Goal: Information Seeking & Learning: Learn about a topic

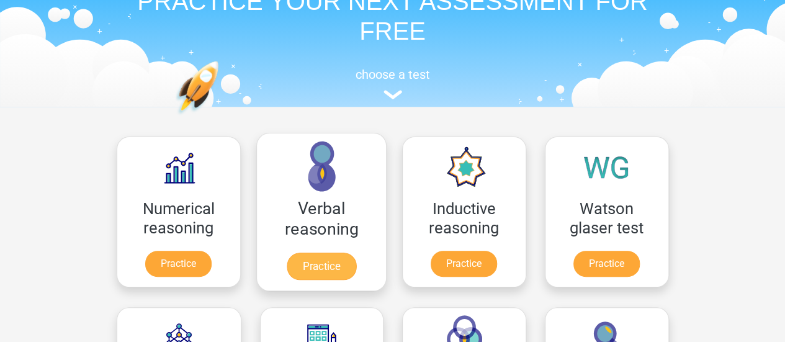
scroll to position [202, 0]
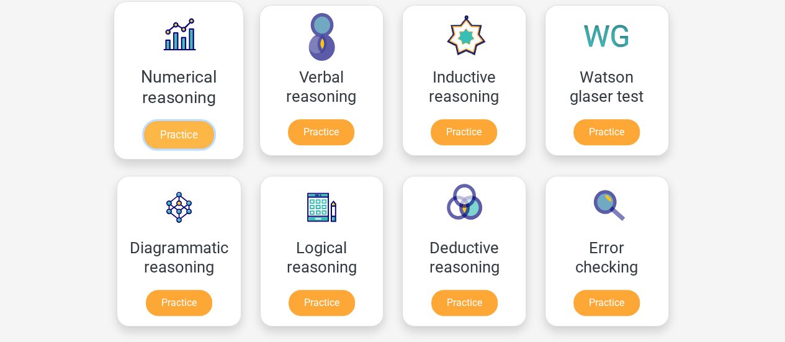
click at [169, 133] on link "Practice" at bounding box center [177, 134] width 69 height 27
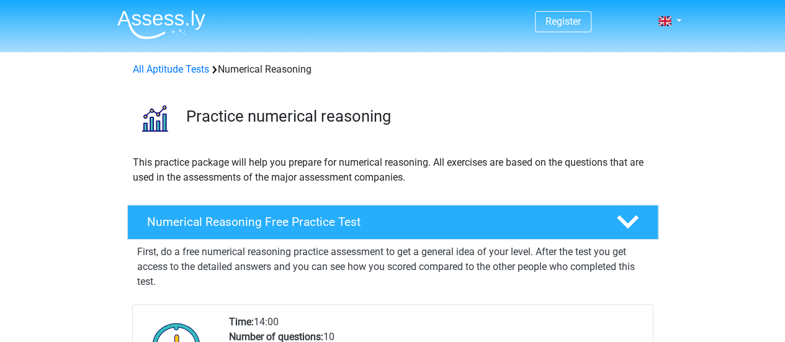
scroll to position [164, 0]
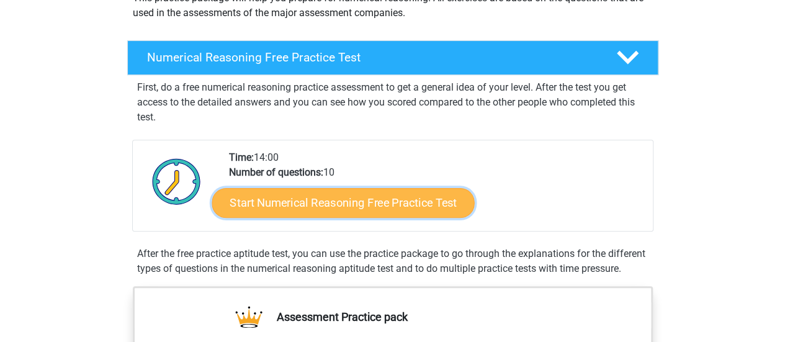
click at [304, 207] on link "Start Numerical Reasoning Free Practice Test" at bounding box center [343, 202] width 262 height 30
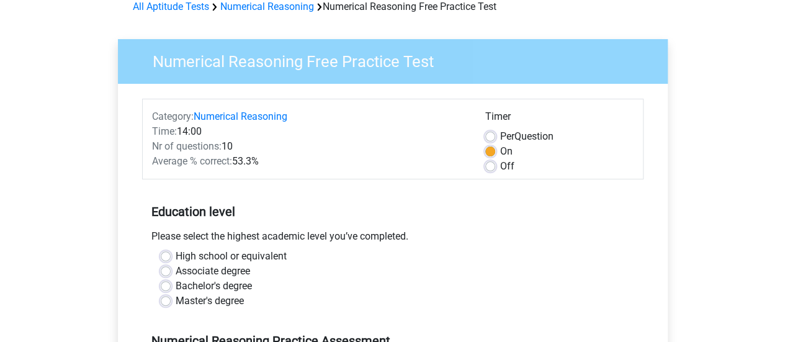
scroll to position [98, 0]
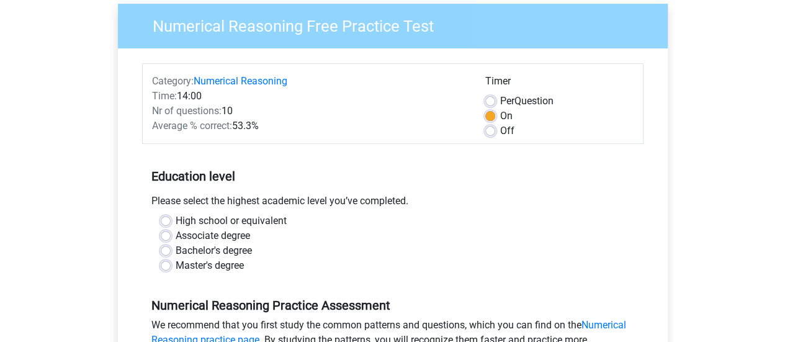
click at [197, 249] on label "Bachelor's degree" at bounding box center [214, 250] width 76 height 15
click at [171, 249] on input "Bachelor's degree" at bounding box center [166, 249] width 10 height 12
radio input "true"
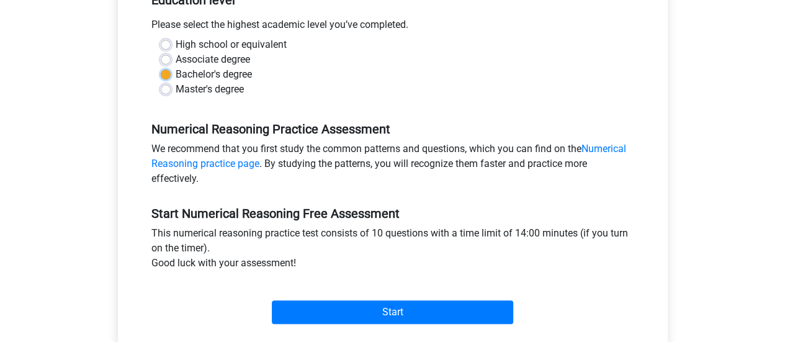
scroll to position [304, 0]
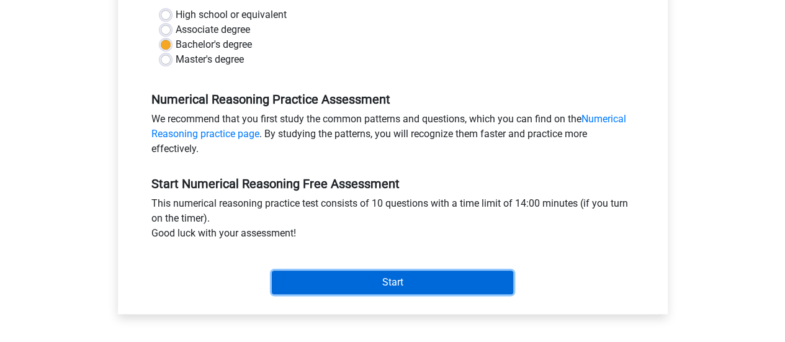
click at [314, 275] on input "Start" at bounding box center [392, 283] width 241 height 24
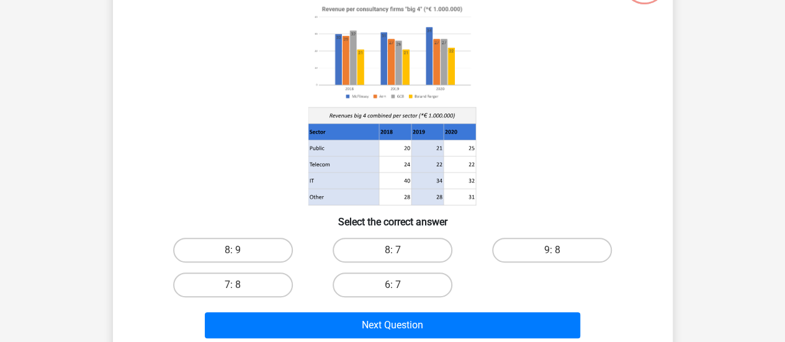
scroll to position [115, 0]
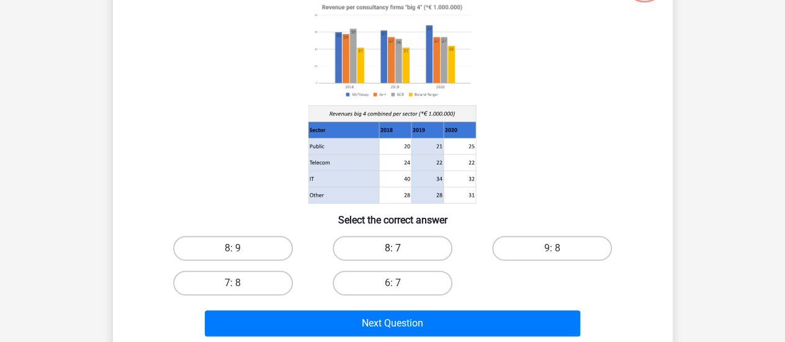
click at [379, 245] on label "8: 7" at bounding box center [393, 248] width 120 height 25
click at [392, 248] on input "8: 7" at bounding box center [396, 252] width 8 height 8
radio input "true"
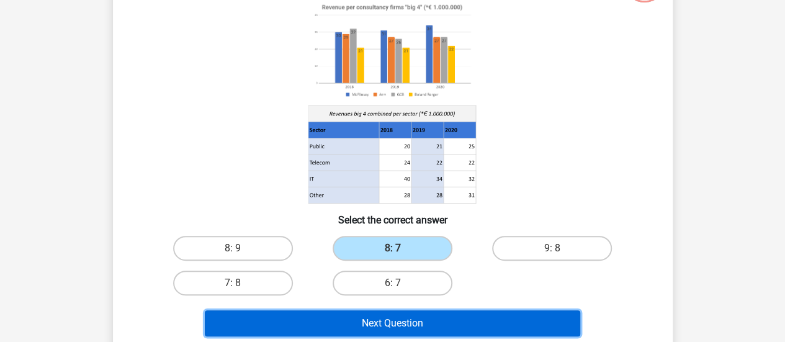
click at [372, 310] on button "Next Question" at bounding box center [392, 323] width 375 height 26
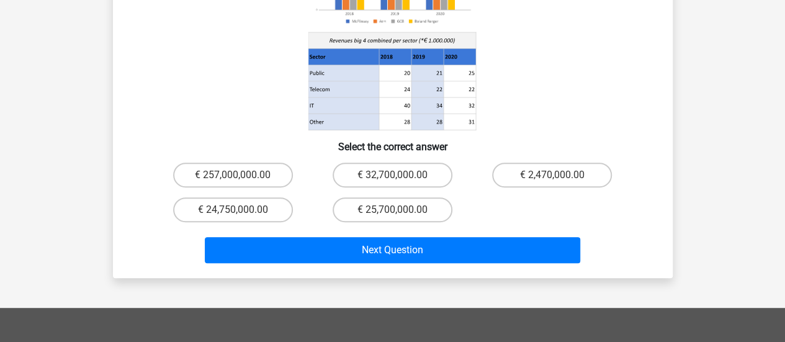
scroll to position [224, 0]
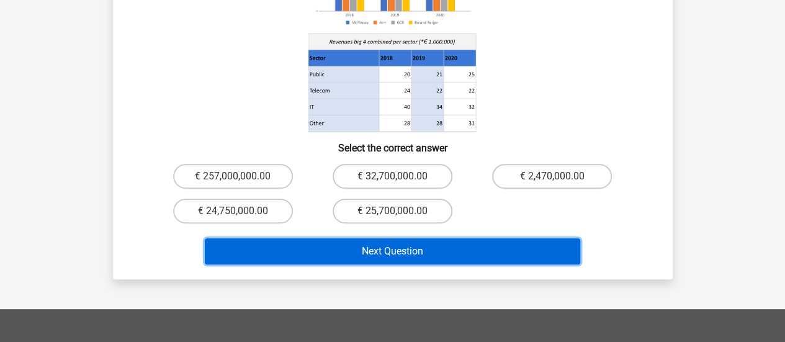
click at [271, 238] on button "Next Question" at bounding box center [392, 251] width 375 height 26
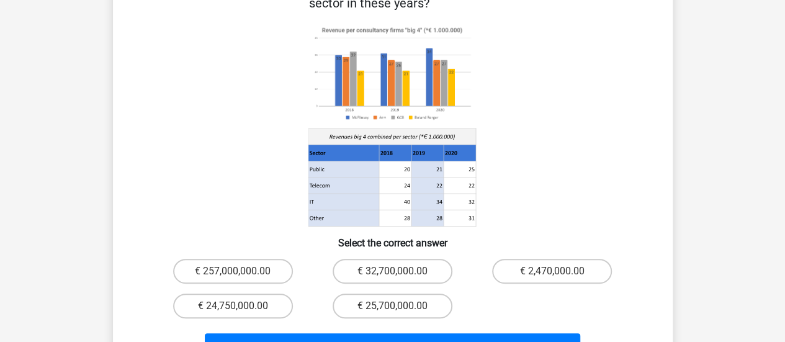
scroll to position [128, 0]
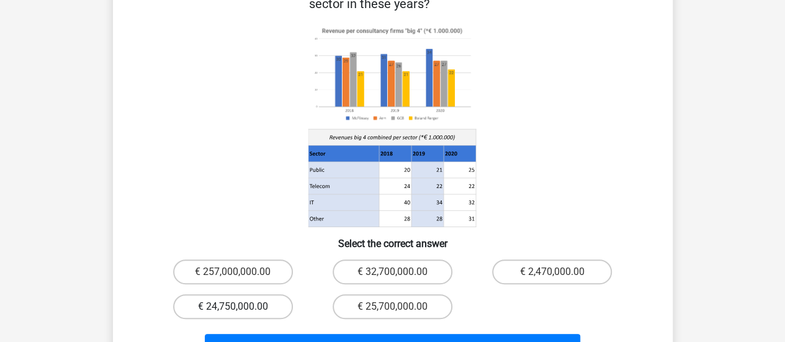
drag, startPoint x: 280, startPoint y: 279, endPoint x: 277, endPoint y: 285, distance: 6.4
click at [277, 294] on label "€ 24,750,000.00" at bounding box center [233, 306] width 120 height 25
click at [241, 306] on input "€ 24,750,000.00" at bounding box center [237, 310] width 8 height 8
radio input "true"
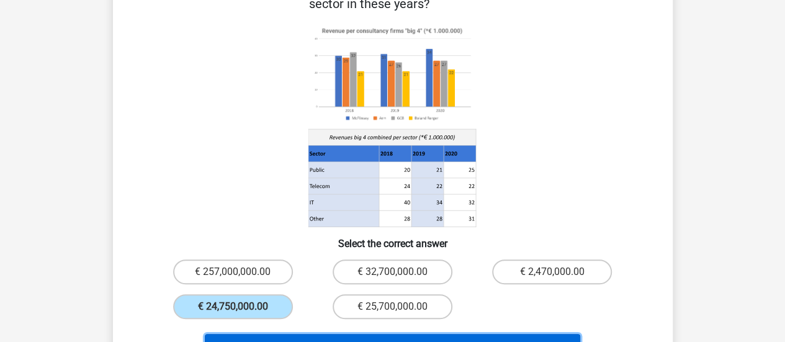
click at [320, 334] on button "Next Question" at bounding box center [392, 347] width 375 height 26
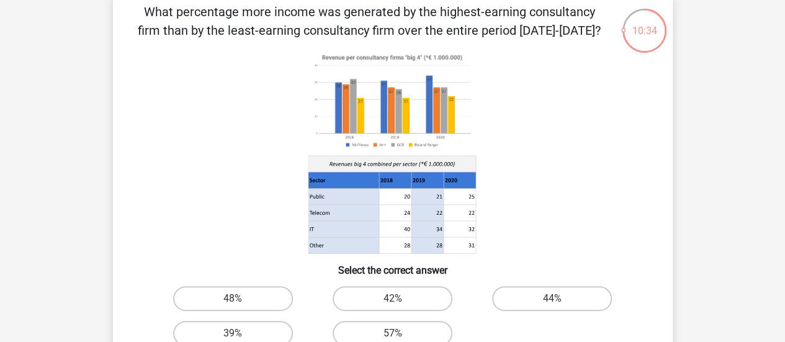
scroll to position [64, 0]
click at [357, 292] on label "42%" at bounding box center [393, 299] width 120 height 25
click at [392, 299] on input "42%" at bounding box center [396, 303] width 8 height 8
radio input "true"
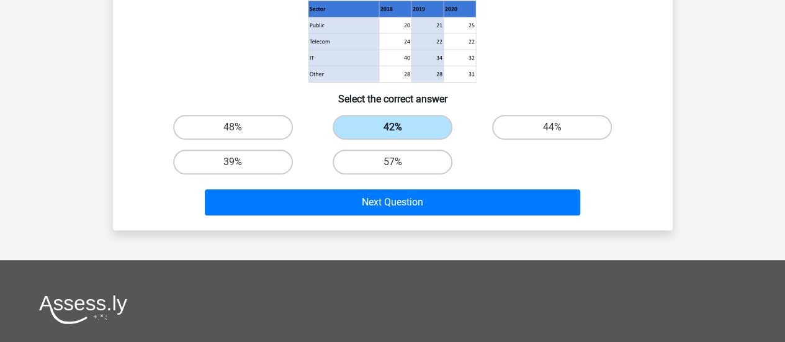
scroll to position [235, 0]
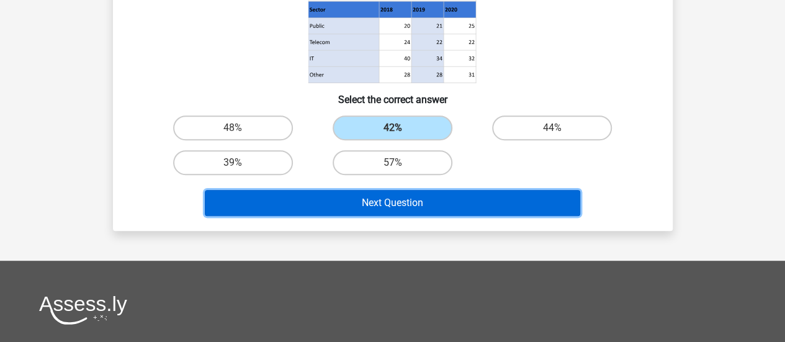
click at [324, 207] on button "Next Question" at bounding box center [392, 203] width 375 height 26
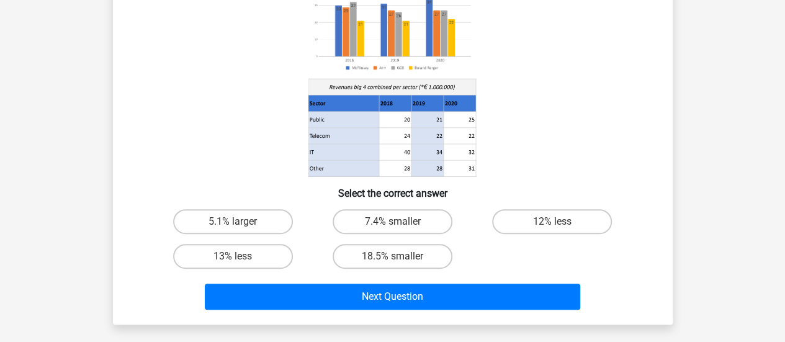
scroll to position [141, 0]
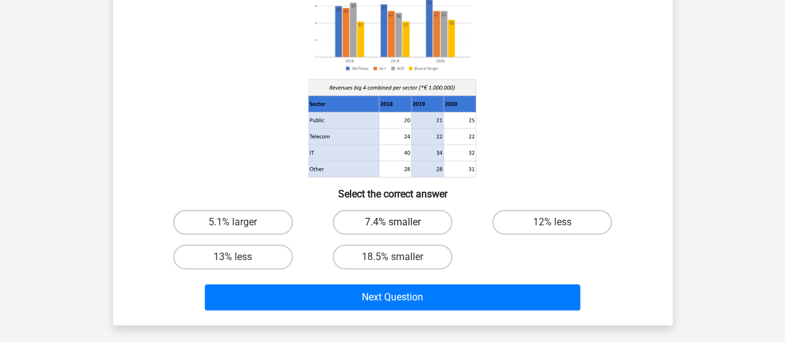
click at [398, 231] on label "7.4% smaller" at bounding box center [393, 222] width 120 height 25
click at [398, 230] on input "7.4% smaller" at bounding box center [396, 226] width 8 height 8
radio input "true"
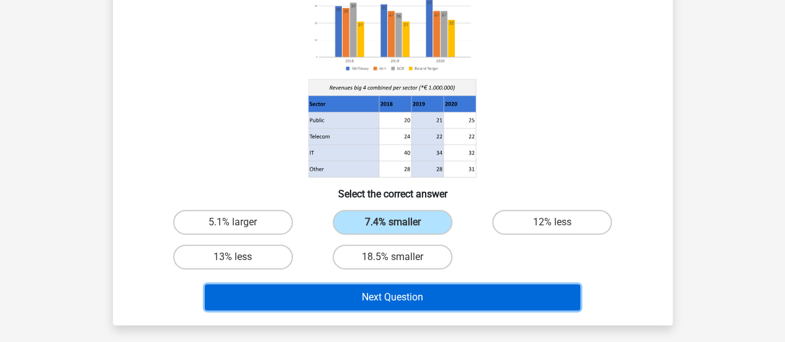
click at [389, 289] on button "Next Question" at bounding box center [392, 297] width 375 height 26
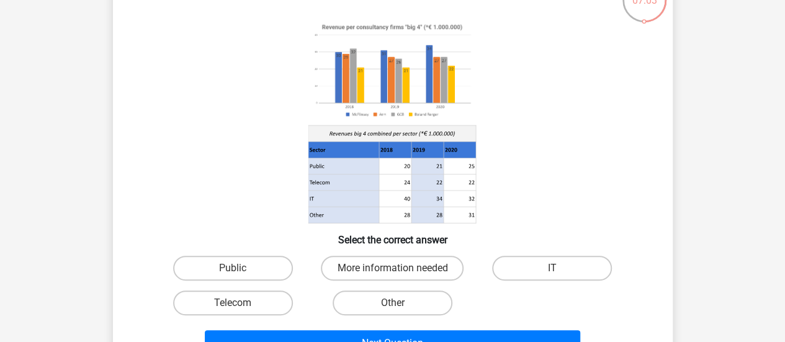
scroll to position [96, 0]
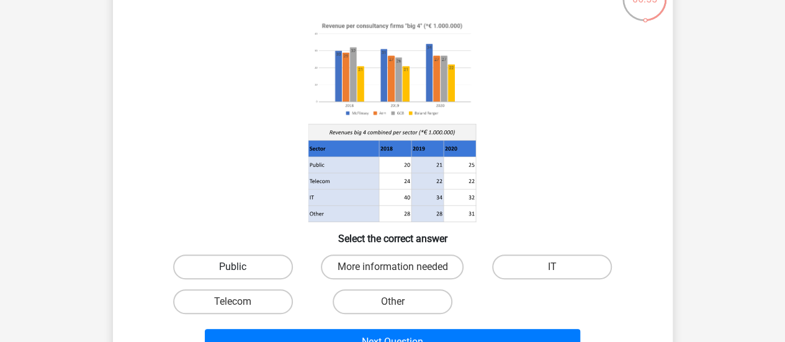
click at [274, 265] on label "Public" at bounding box center [233, 266] width 120 height 25
click at [241, 267] on input "Public" at bounding box center [237, 271] width 8 height 8
radio input "true"
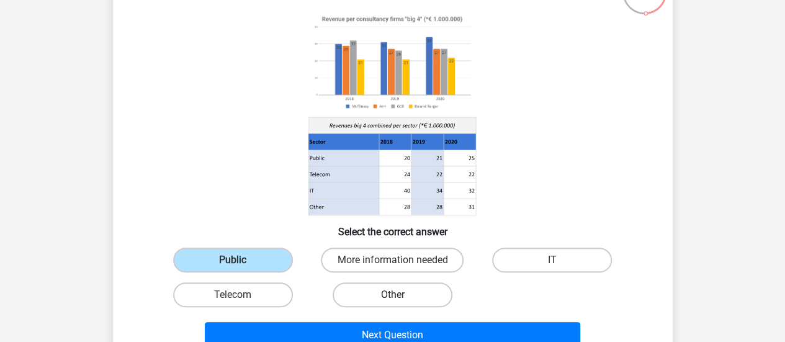
scroll to position [106, 0]
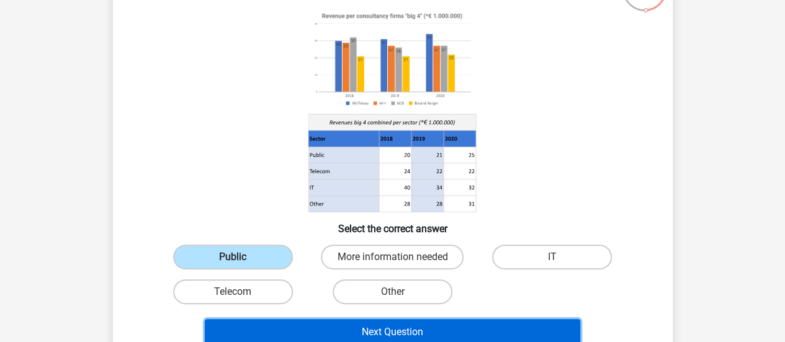
click at [443, 324] on button "Next Question" at bounding box center [392, 332] width 375 height 26
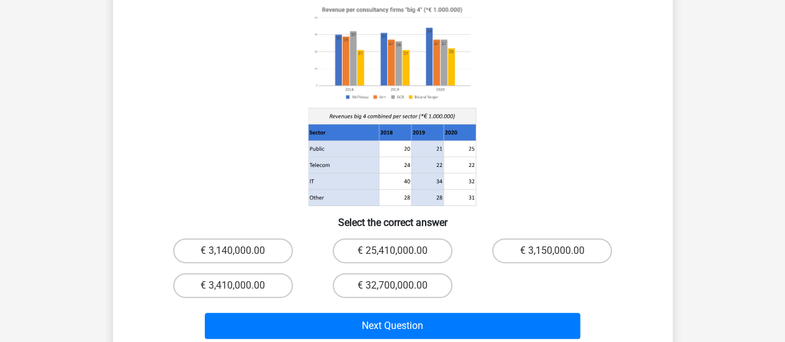
scroll to position [134, 0]
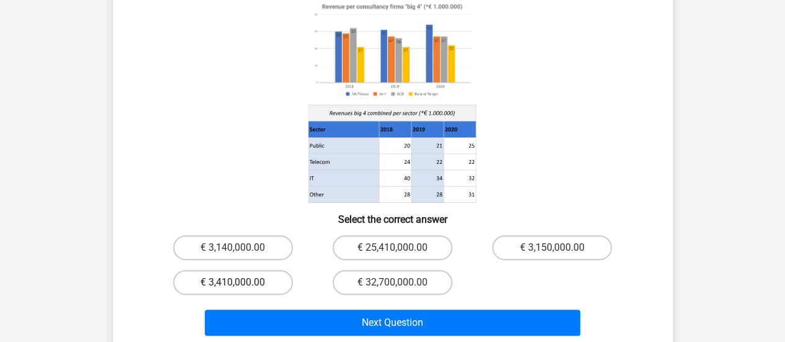
click at [228, 275] on label "€ 3,410,000.00" at bounding box center [233, 282] width 120 height 25
click at [233, 282] on input "€ 3,410,000.00" at bounding box center [237, 286] width 8 height 8
radio input "true"
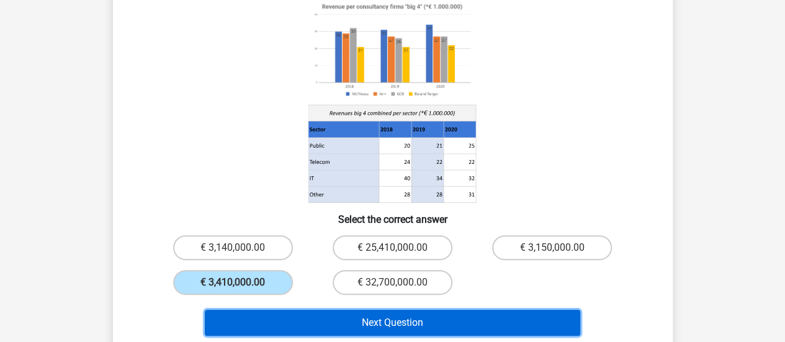
click at [284, 310] on button "Next Question" at bounding box center [392, 323] width 375 height 26
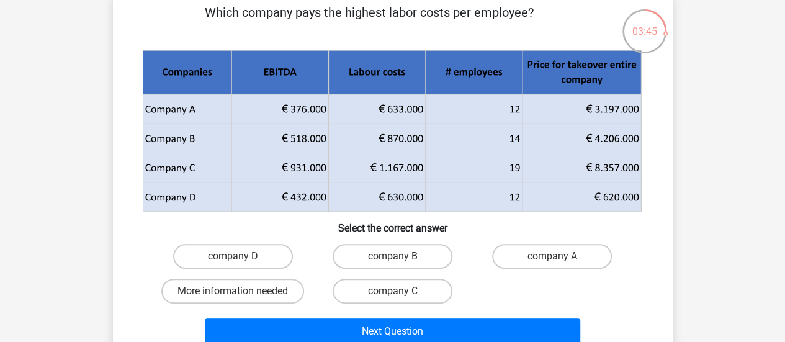
scroll to position [66, 0]
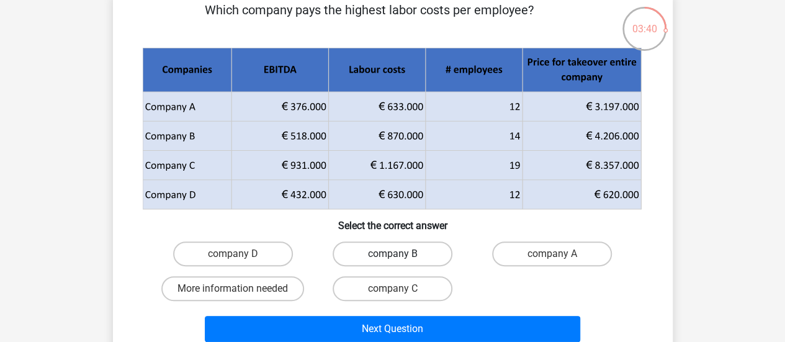
click at [374, 253] on label "company B" at bounding box center [393, 253] width 120 height 25
click at [392, 254] on input "company B" at bounding box center [396, 258] width 8 height 8
radio input "true"
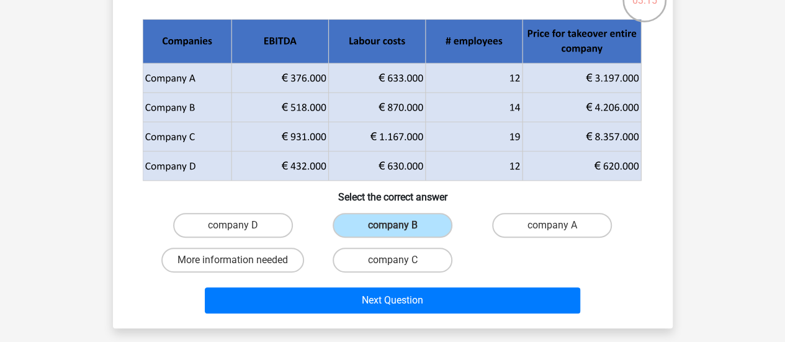
scroll to position [131, 0]
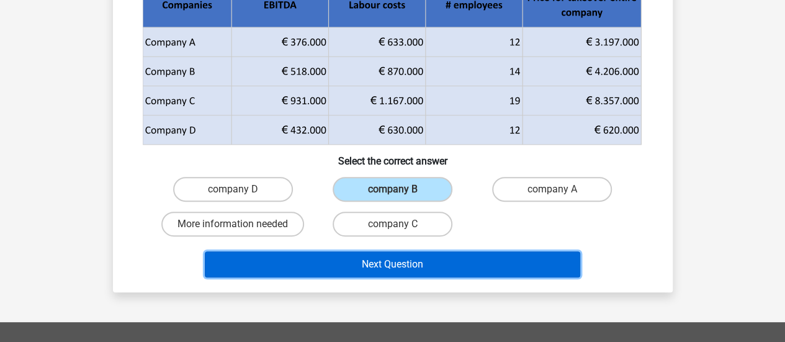
click at [357, 265] on button "Next Question" at bounding box center [392, 264] width 375 height 26
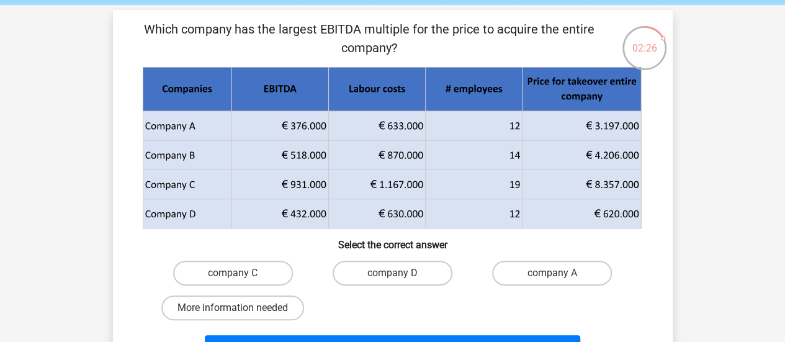
scroll to position [49, 0]
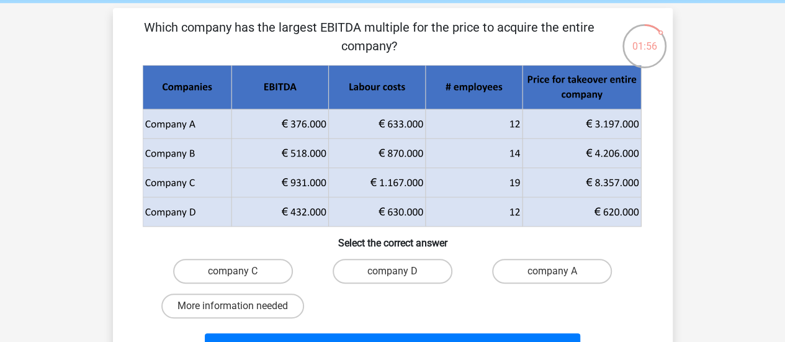
click at [297, 116] on icon at bounding box center [236, 123] width 186 height 29
click at [527, 274] on label "company A" at bounding box center [552, 271] width 120 height 25
click at [552, 274] on input "company A" at bounding box center [556, 275] width 8 height 8
radio input "true"
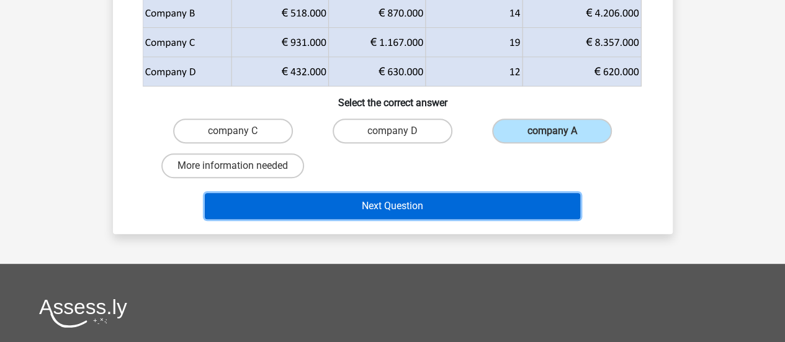
click at [423, 204] on button "Next Question" at bounding box center [392, 206] width 375 height 26
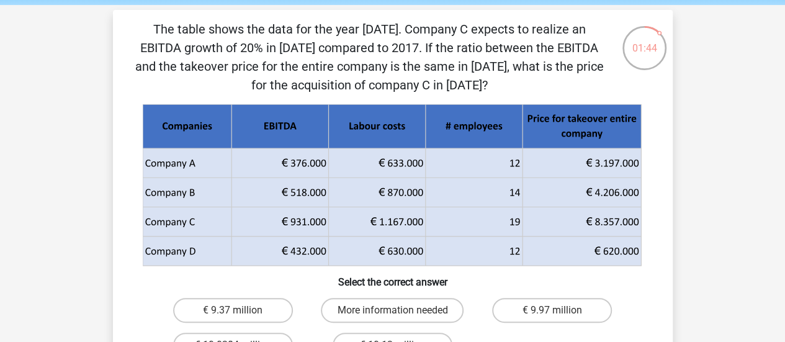
scroll to position [144, 0]
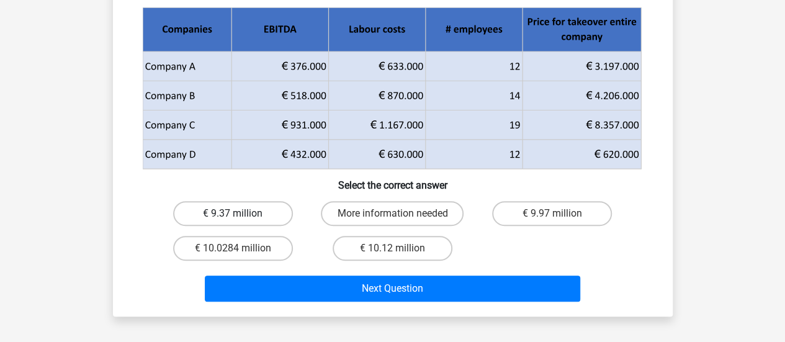
click at [254, 207] on label "€ 9.37 million" at bounding box center [233, 213] width 120 height 25
click at [241, 213] on input "€ 9.37 million" at bounding box center [237, 217] width 8 height 8
radio input "true"
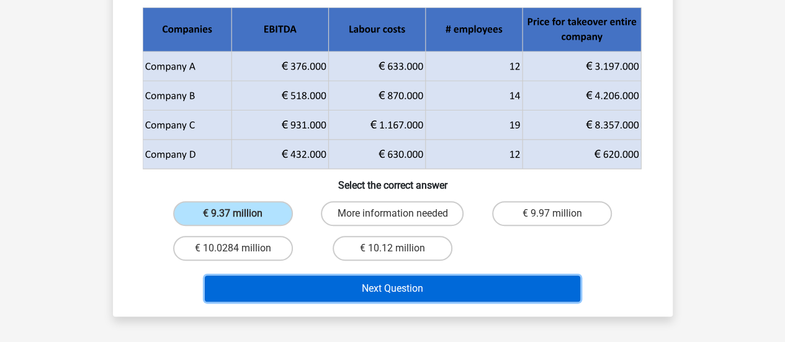
click at [328, 283] on button "Next Question" at bounding box center [392, 288] width 375 height 26
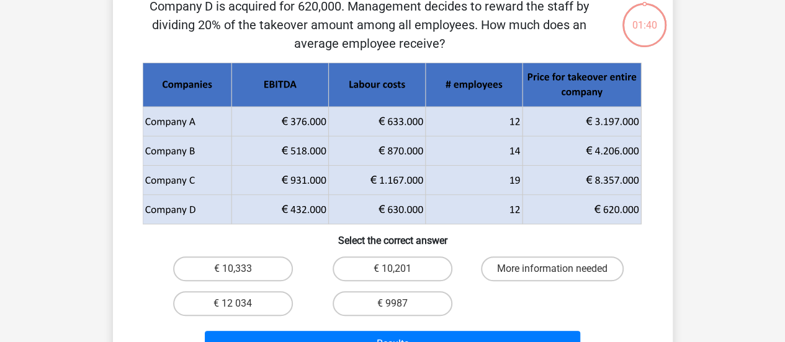
scroll to position [57, 0]
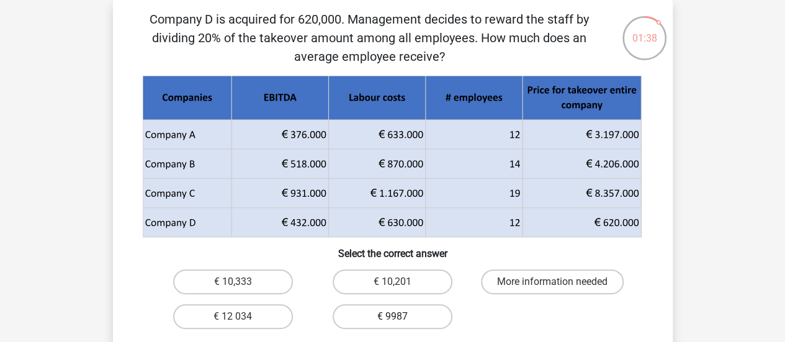
click at [439, 320] on label "€ 9987" at bounding box center [393, 316] width 120 height 25
click at [400, 320] on input "€ 9987" at bounding box center [396, 320] width 8 height 8
radio input "true"
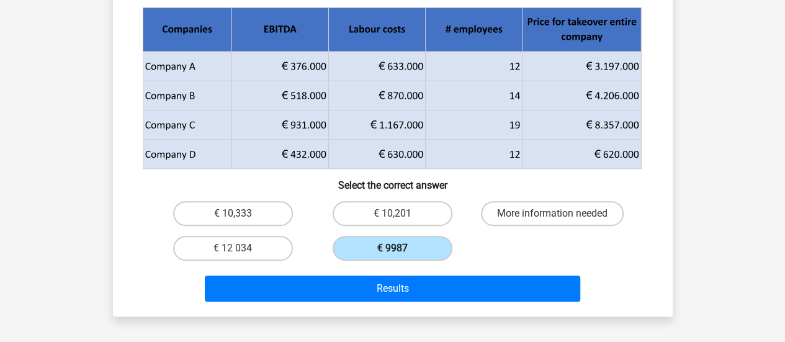
scroll to position [127, 0]
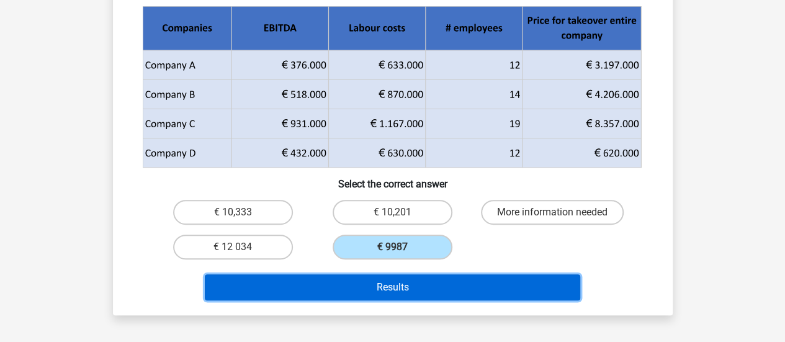
click at [423, 281] on button "Results" at bounding box center [392, 287] width 375 height 26
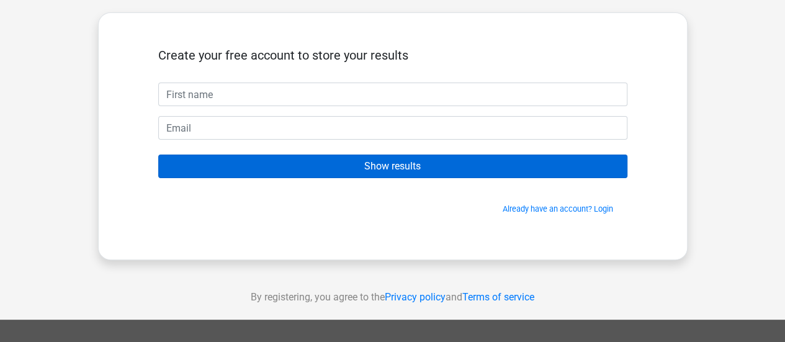
scroll to position [66, 0]
